Goal: Contribute content: Contribute content

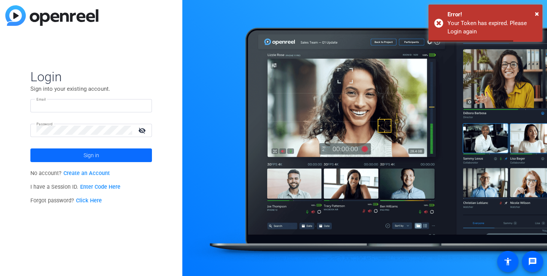
type input "[PERSON_NAME][EMAIL_ADDRESS][DOMAIN_NAME]"
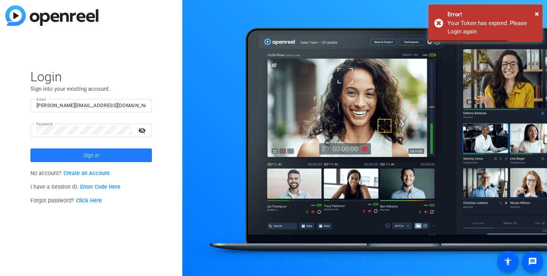
click at [99, 152] on span at bounding box center [91, 155] width 122 height 18
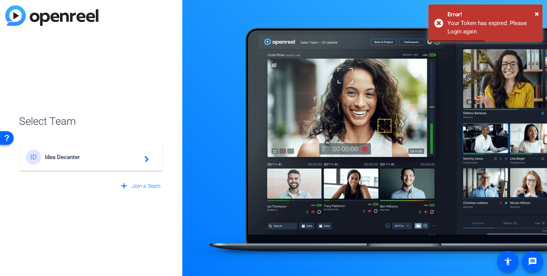
click at [133, 154] on span "Idea Decanter" at bounding box center [92, 157] width 95 height 7
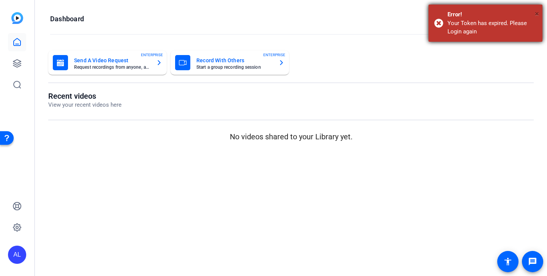
click at [538, 13] on span "×" at bounding box center [537, 13] width 4 height 9
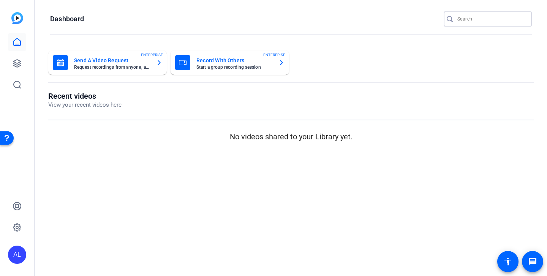
click at [501, 23] on input "Search" at bounding box center [492, 18] width 68 height 9
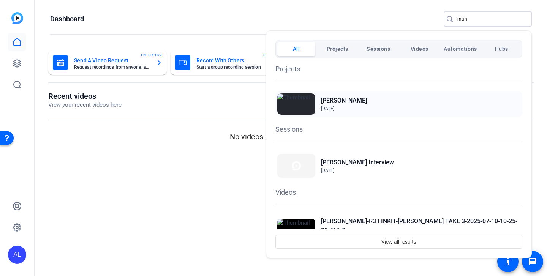
type input "mah"
click at [303, 109] on img at bounding box center [297, 104] width 38 height 21
click at [190, 184] on div at bounding box center [273, 138] width 547 height 276
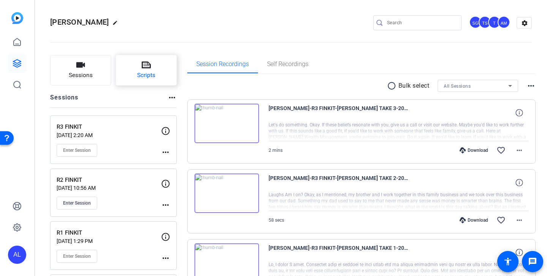
click at [151, 70] on button "Scripts" at bounding box center [146, 70] width 61 height 30
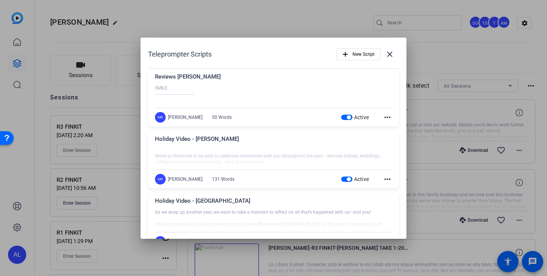
click at [349, 114] on div "Active" at bounding box center [355, 118] width 28 height 8
click at [348, 116] on span "button" at bounding box center [349, 118] width 4 height 4
click at [349, 181] on span "button" at bounding box center [349, 180] width 4 height 4
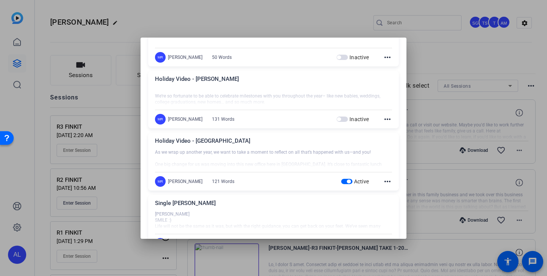
click at [349, 182] on span "button" at bounding box center [349, 182] width 4 height 4
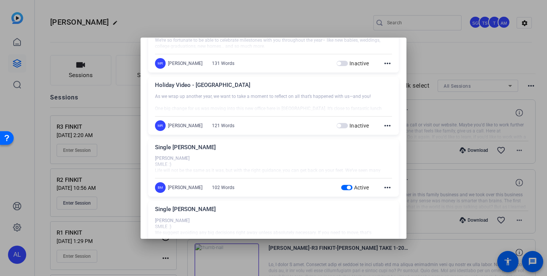
click at [348, 190] on span "button" at bounding box center [346, 187] width 11 height 5
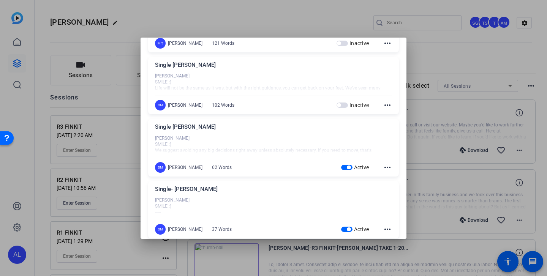
click at [350, 170] on span "button" at bounding box center [346, 167] width 11 height 5
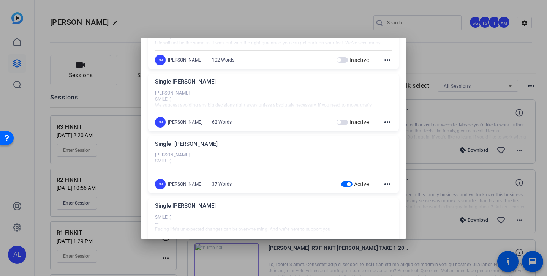
click at [348, 186] on span "button" at bounding box center [349, 184] width 4 height 4
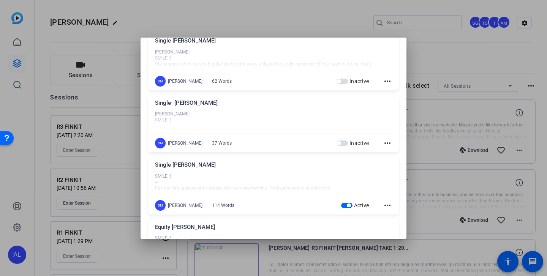
click at [348, 208] on span "button" at bounding box center [346, 205] width 11 height 5
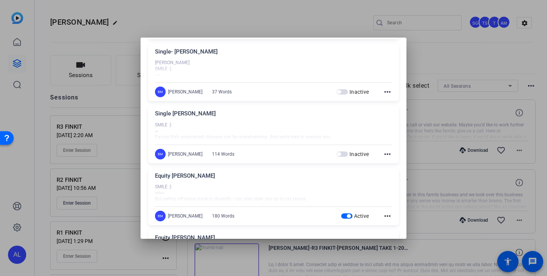
click at [347, 217] on span "button" at bounding box center [349, 216] width 4 height 4
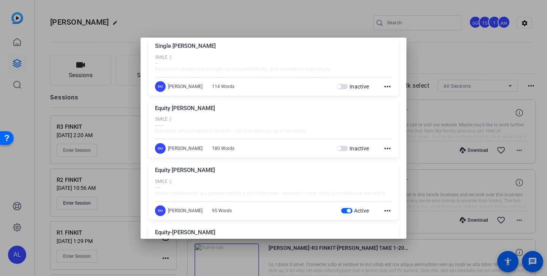
click at [350, 211] on span "button" at bounding box center [349, 211] width 4 height 4
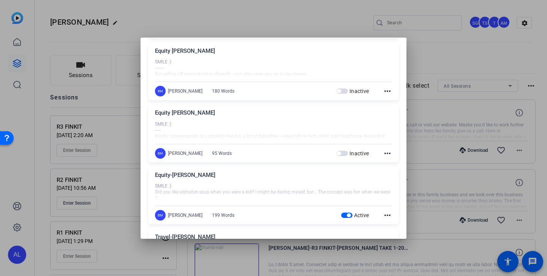
click at [349, 217] on span "button" at bounding box center [349, 216] width 4 height 4
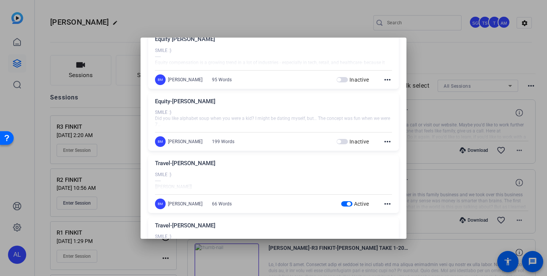
click at [349, 203] on span "button" at bounding box center [349, 204] width 4 height 4
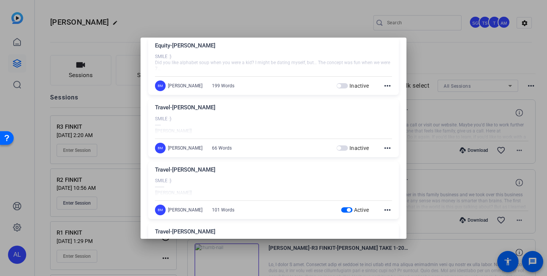
click at [347, 209] on span "button" at bounding box center [349, 210] width 4 height 4
click at [347, 209] on span "button" at bounding box center [349, 211] width 4 height 4
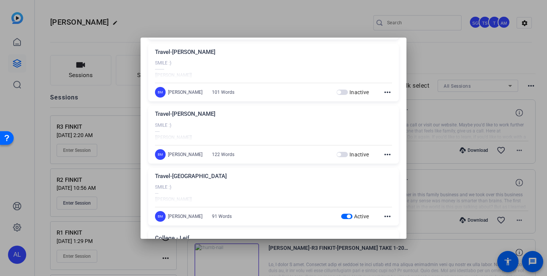
click at [347, 217] on span "button" at bounding box center [349, 217] width 4 height 4
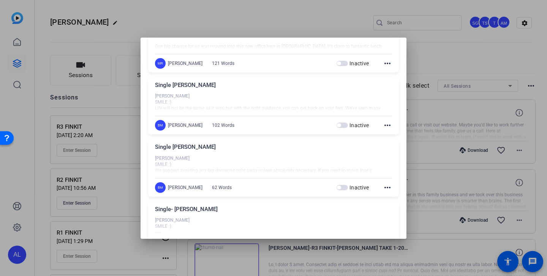
scroll to position [0, 0]
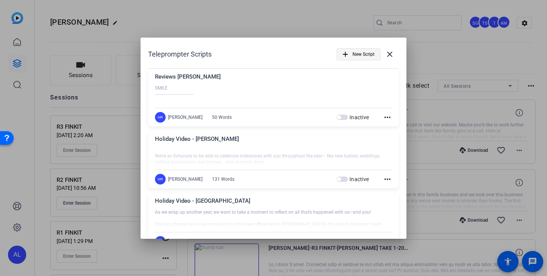
click at [370, 55] on span "New Script" at bounding box center [364, 54] width 22 height 14
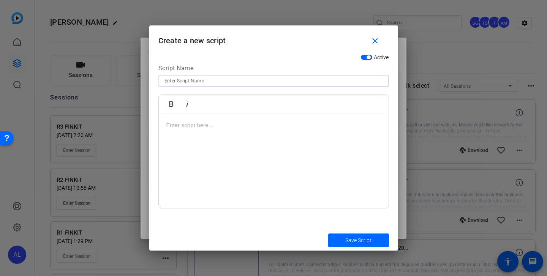
click at [333, 84] on input at bounding box center [274, 80] width 219 height 9
type input "Meet Kelsey"
click at [282, 122] on p at bounding box center [274, 125] width 215 height 8
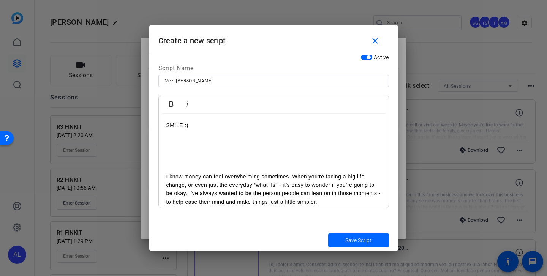
scroll to position [28, 0]
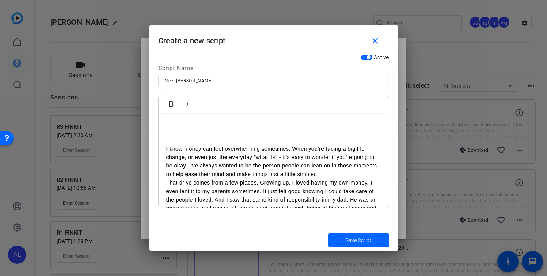
click at [325, 174] on p "I know money can feel overwhelming sometimes. When you’re facing a big life cha…" at bounding box center [274, 162] width 215 height 34
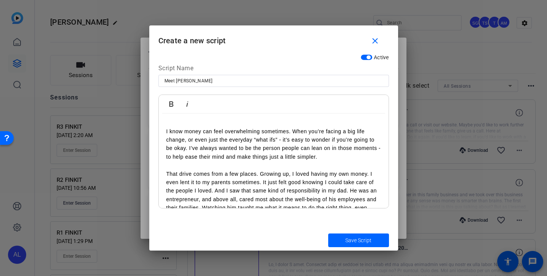
scroll to position [70, 0]
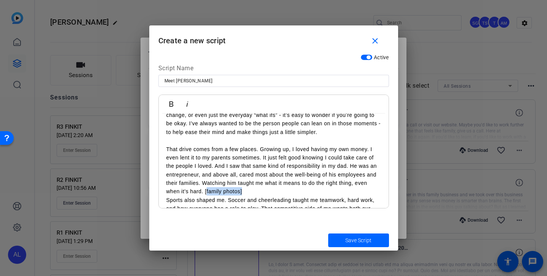
drag, startPoint x: 265, startPoint y: 196, endPoint x: 206, endPoint y: 195, distance: 59.3
click at [206, 195] on p "That drive comes from a few places. Growing up, I loved having my own money. I …" at bounding box center [274, 170] width 215 height 51
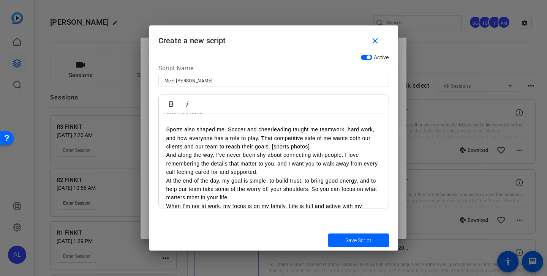
scroll to position [149, 0]
drag, startPoint x: 318, startPoint y: 146, endPoint x: 273, endPoint y: 145, distance: 44.9
click at [273, 145] on p "Sports also shaped me. Soccer and cheerleading taught me teamwork, hard work, a…" at bounding box center [274, 137] width 215 height 25
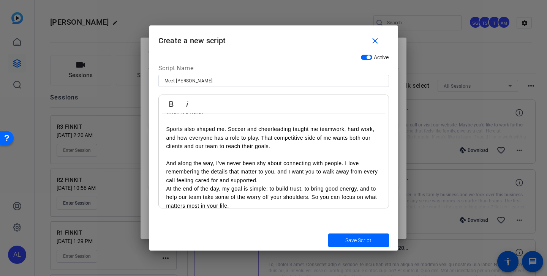
click at [272, 184] on p "And along the way, I’ve never been shy about connecting with people. I love rem…" at bounding box center [274, 171] width 215 height 25
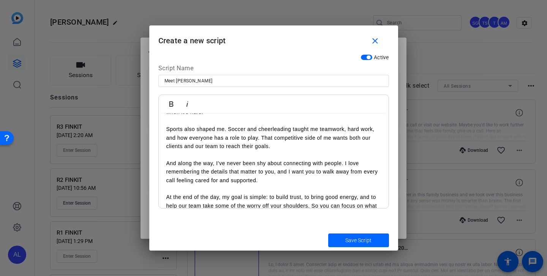
scroll to position [193, 0]
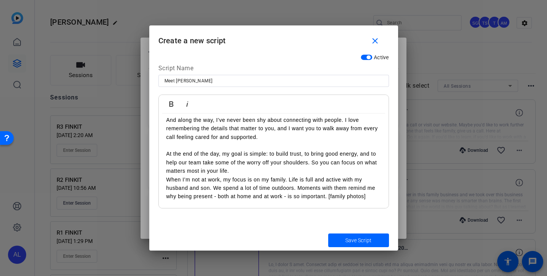
click at [252, 173] on p "At the end of the day, my goal is simple: to build trust, to bring good energy,…" at bounding box center [274, 162] width 215 height 25
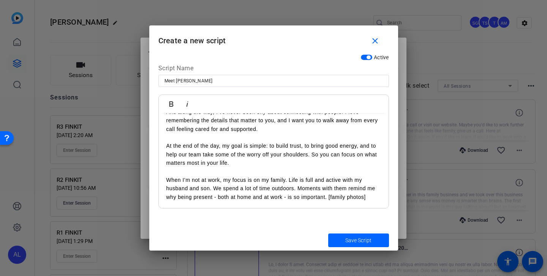
scroll to position [201, 0]
drag, startPoint x: 371, startPoint y: 194, endPoint x: 330, endPoint y: 194, distance: 40.3
click at [330, 194] on p "When I’m not at work, my focus is on my family. Life is full and active with my…" at bounding box center [274, 188] width 215 height 25
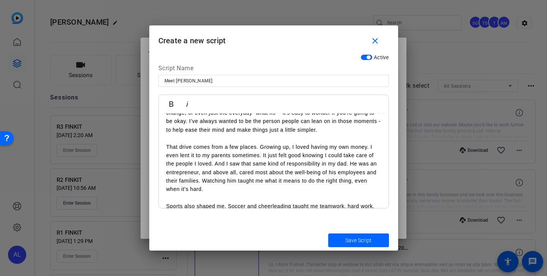
scroll to position [0, 0]
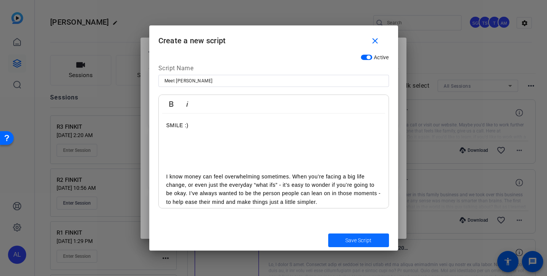
click at [354, 242] on span "Save Script" at bounding box center [359, 241] width 26 height 8
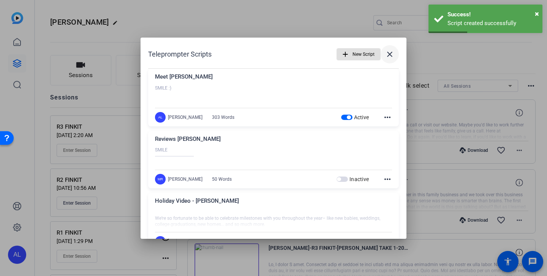
click at [390, 54] on mat-icon "close" at bounding box center [390, 54] width 9 height 9
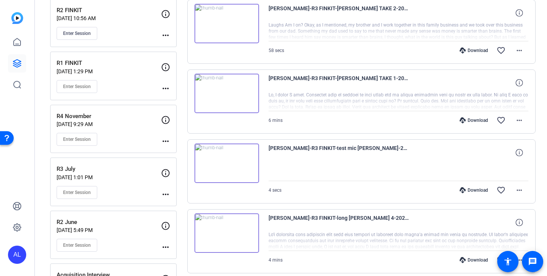
scroll to position [220, 0]
